Goal: Task Accomplishment & Management: Manage account settings

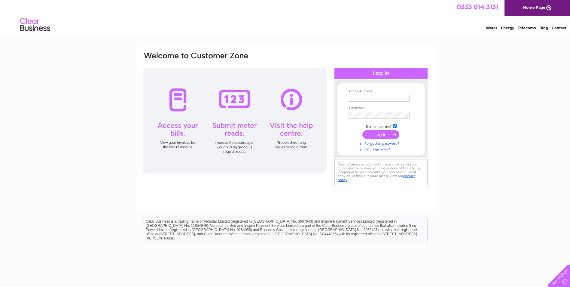
click at [239, 99] on input "text" at bounding box center [379, 98] width 62 height 7
type input "[EMAIL_ADDRESS][DOMAIN_NAME]"
click at [239, 135] on input "submit" at bounding box center [380, 135] width 37 height 8
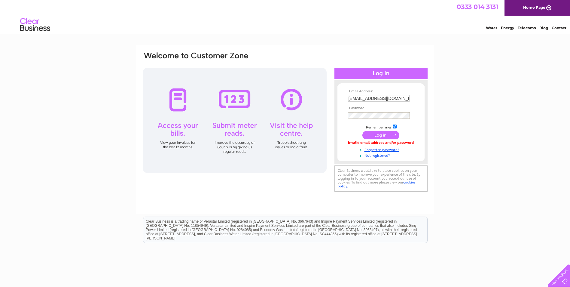
click at [385, 136] on input "submit" at bounding box center [380, 135] width 37 height 8
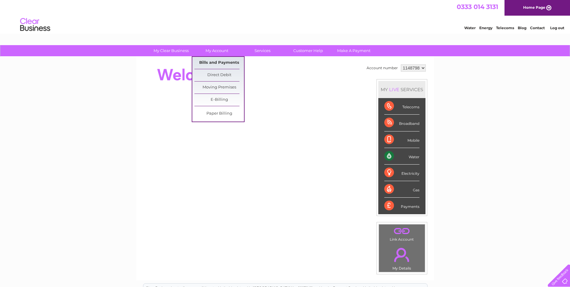
click at [223, 60] on link "Bills and Payments" at bounding box center [219, 63] width 50 height 12
click at [212, 62] on link "Bills and Payments" at bounding box center [219, 63] width 50 height 12
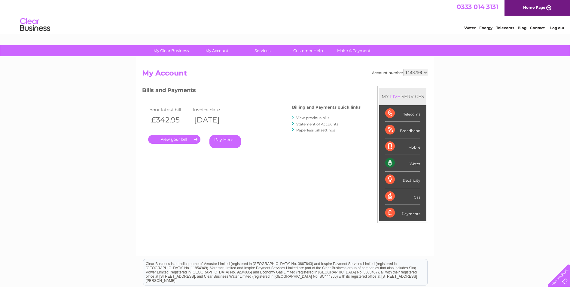
click at [184, 139] on link "." at bounding box center [174, 139] width 52 height 9
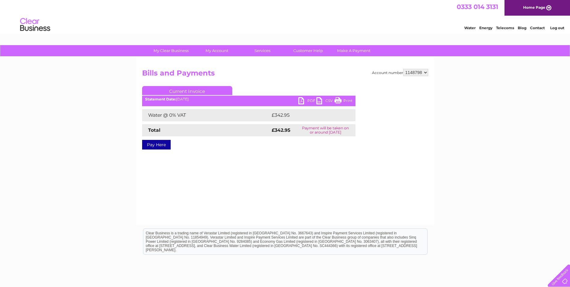
click at [304, 103] on link "PDF" at bounding box center [307, 101] width 18 height 9
